Goal: Find specific fact: Find specific fact

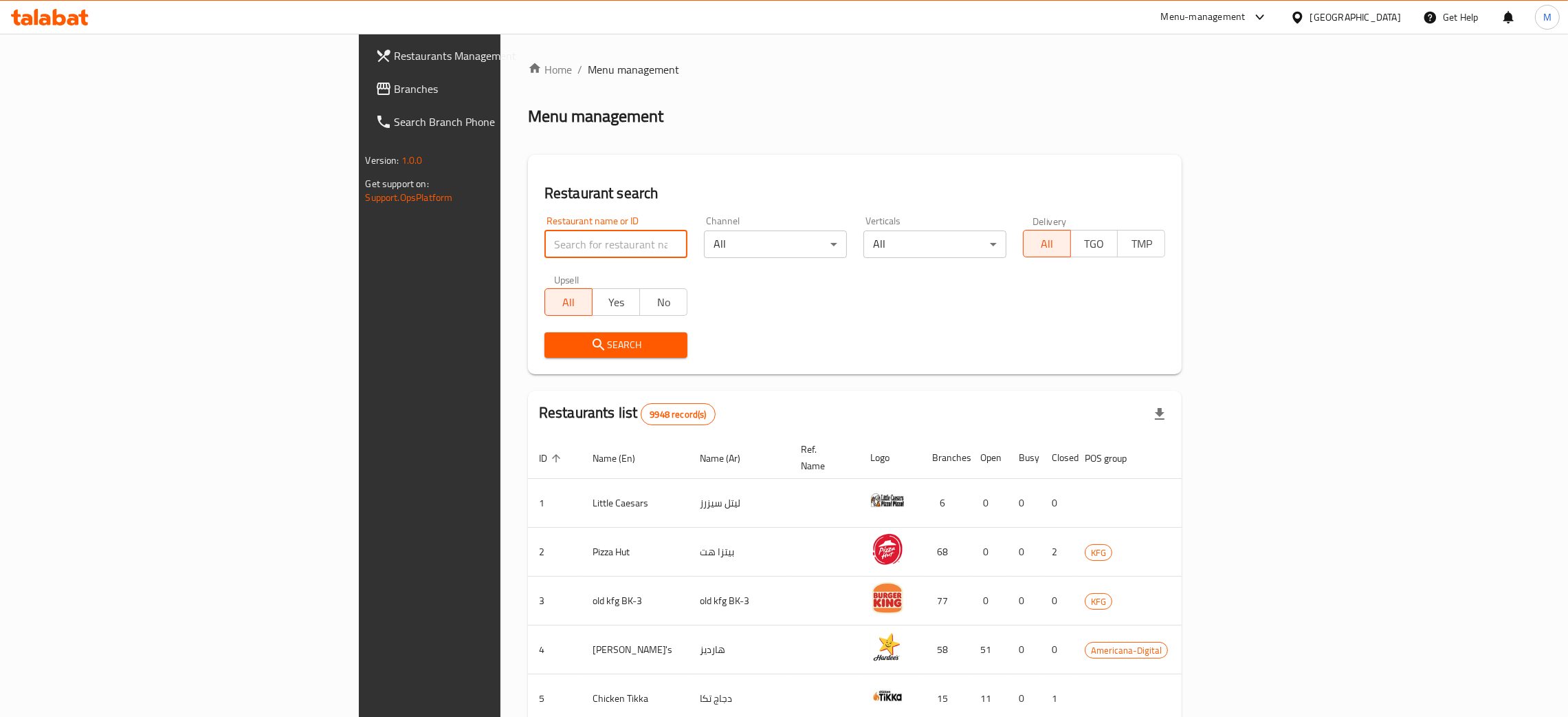
click at [544, 238] on input "search" at bounding box center [616, 244] width 143 height 27
click button "Search" at bounding box center [616, 345] width 143 height 26
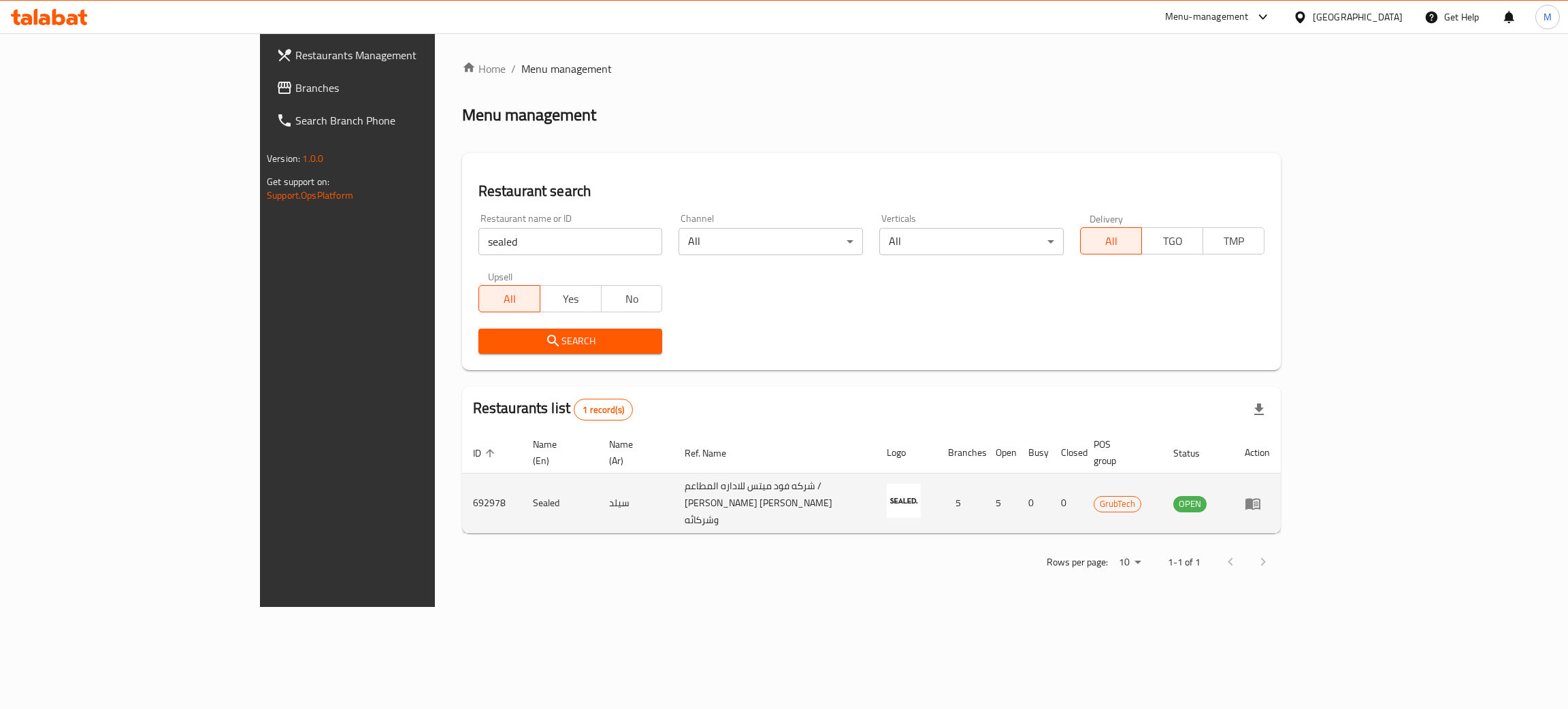
click at [462, 481] on td "692978" at bounding box center [492, 503] width 60 height 60
copy td "692978"
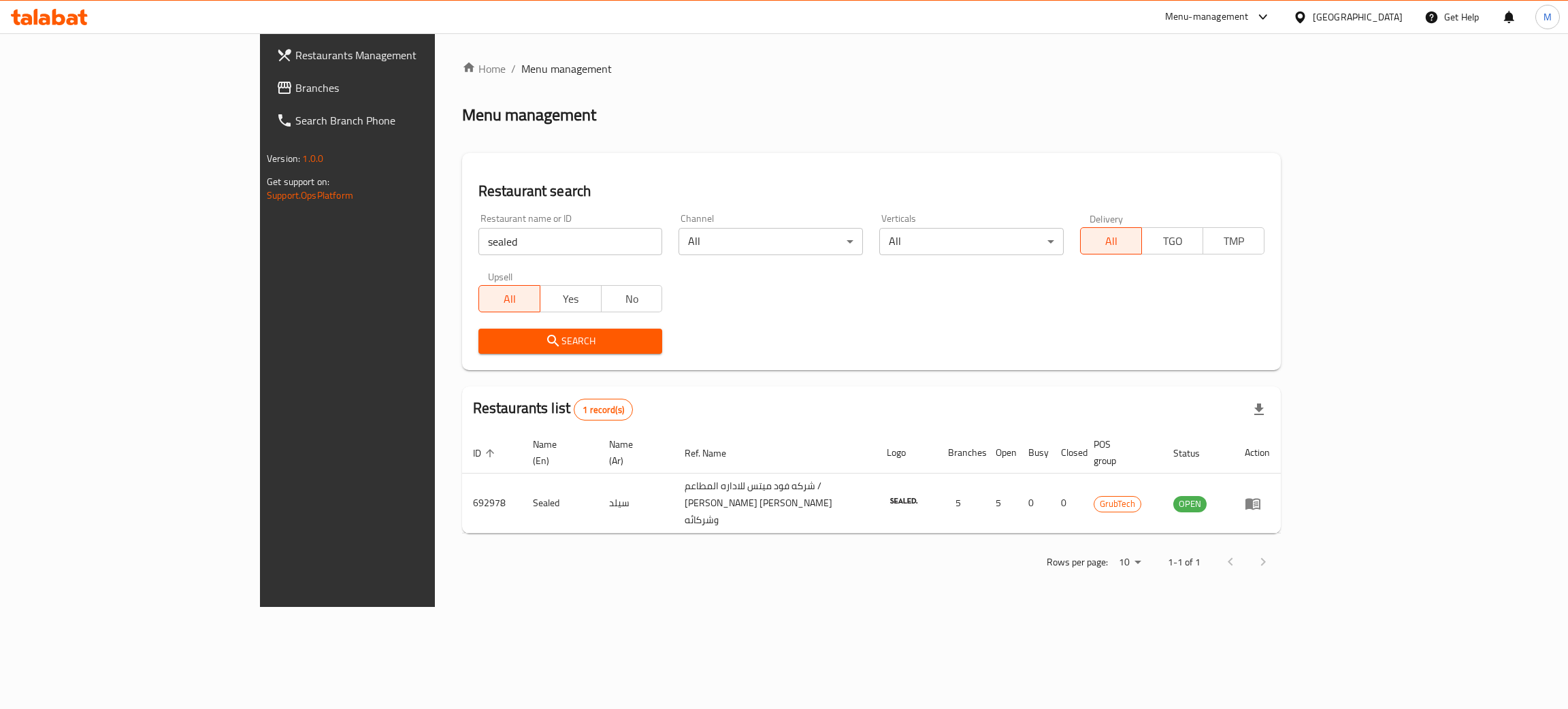
click at [479, 244] on input "sealed" at bounding box center [571, 241] width 185 height 27
type input "cal"
click button "Search" at bounding box center [571, 341] width 185 height 26
